Goal: Feedback & Contribution: Contribute content

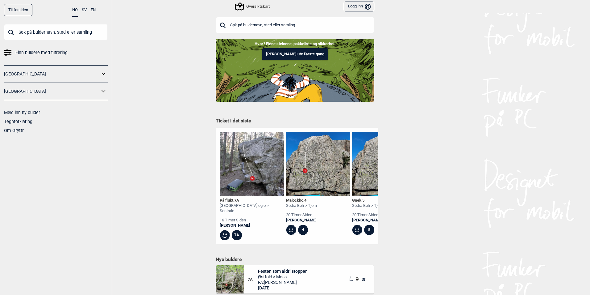
click at [241, 26] on input "text" at bounding box center [295, 25] width 159 height 16
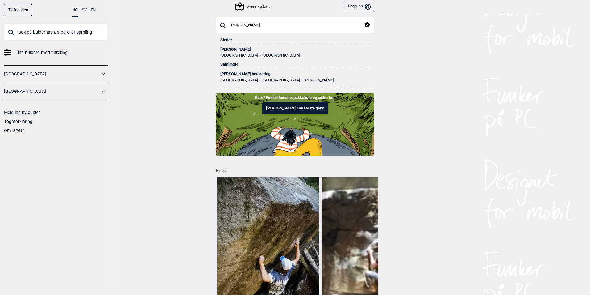
type input "[PERSON_NAME]"
click at [229, 75] on div "[PERSON_NAME] bouldering" at bounding box center [294, 74] width 149 height 4
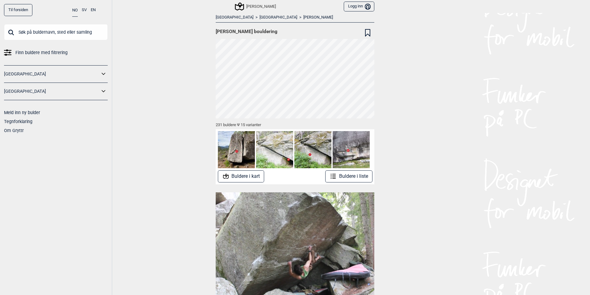
click at [196, 145] on div "Til forsiden NO SV EN Finn buldere med filtrering [GEOGRAPHIC_DATA] [GEOGRAPHIC…" at bounding box center [295, 147] width 590 height 295
click at [349, 174] on button "Buldere i liste" at bounding box center [348, 176] width 47 height 12
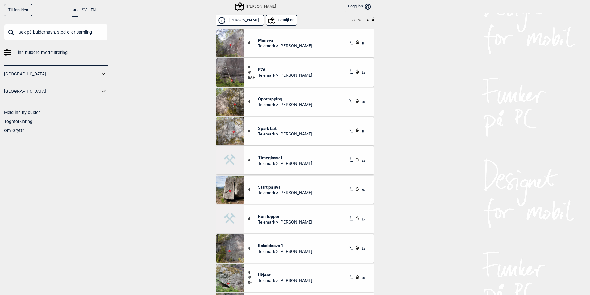
click at [187, 61] on div "Til forsiden NO SV EN Finn buldere med filtrering [GEOGRAPHIC_DATA] [GEOGRAPHIC…" at bounding box center [295, 147] width 590 height 295
click at [186, 61] on div "Til forsiden NO SV EN Finn buldere med filtrering [GEOGRAPHIC_DATA] [GEOGRAPHIC…" at bounding box center [295, 147] width 590 height 295
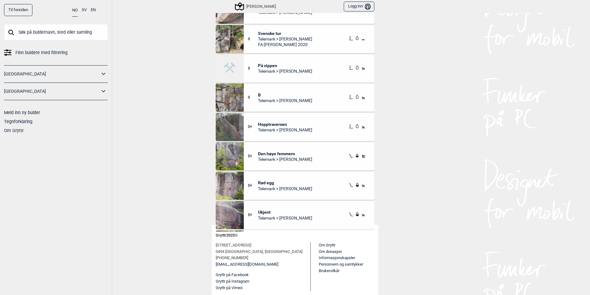
scroll to position [856, 0]
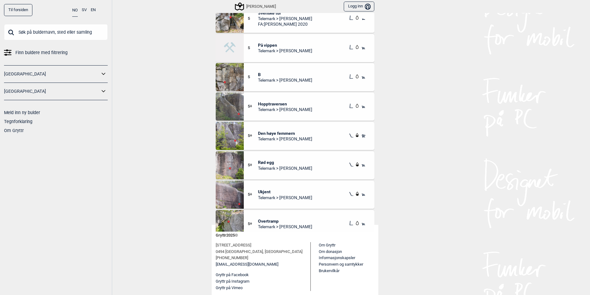
click at [311, 104] on div "5+ Hopptraversen Telemark > [GEOGRAPHIC_DATA]" at bounding box center [309, 106] width 131 height 28
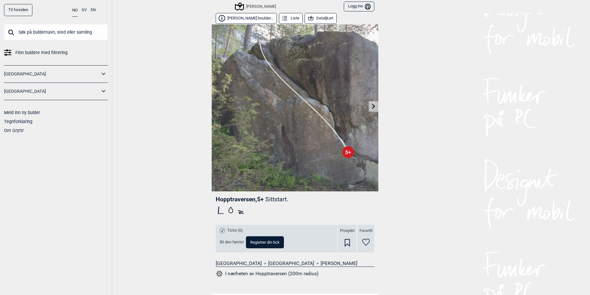
click at [255, 239] on button "Registrer din tick" at bounding box center [265, 242] width 38 height 12
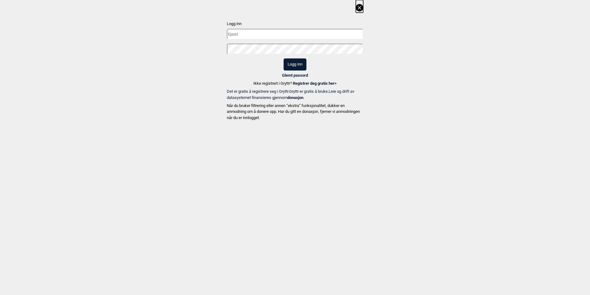
type input "[EMAIL_ADDRESS][DOMAIN_NAME]"
click at [298, 61] on button "Logg inn" at bounding box center [295, 64] width 23 height 12
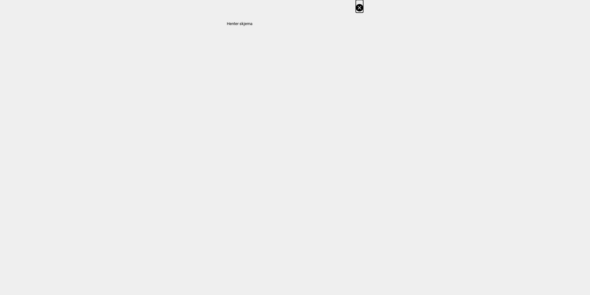
select select "63"
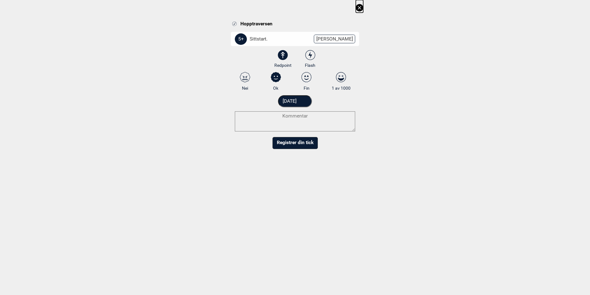
click at [311, 56] on icon at bounding box center [310, 55] width 4 height 7
click at [311, 57] on input "Flash" at bounding box center [310, 59] width 4 height 4
radio input "true"
click at [304, 78] on icon at bounding box center [306, 77] width 11 height 10
click at [305, 79] on input "Fin" at bounding box center [307, 81] width 4 height 4
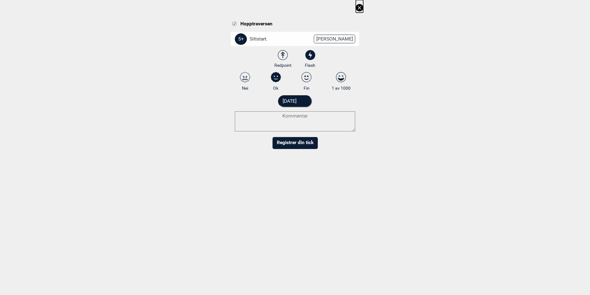
radio input "true"
click at [294, 101] on input "[DATE]" at bounding box center [295, 101] width 34 height 12
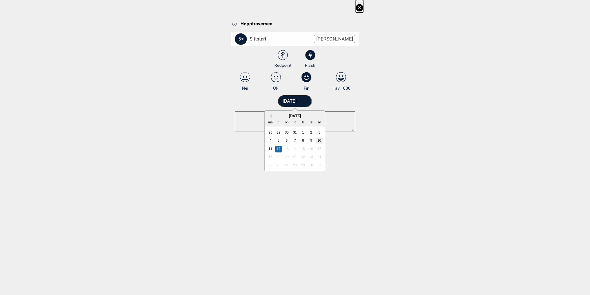
click at [320, 137] on div "10" at bounding box center [319, 140] width 7 height 7
type input "[DATE]"
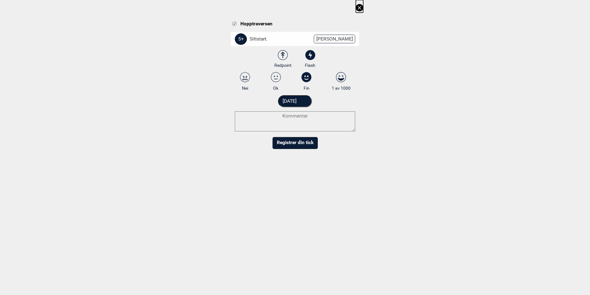
click at [294, 144] on button "Registrer din tick" at bounding box center [295, 143] width 45 height 12
